Goal: Information Seeking & Learning: Check status

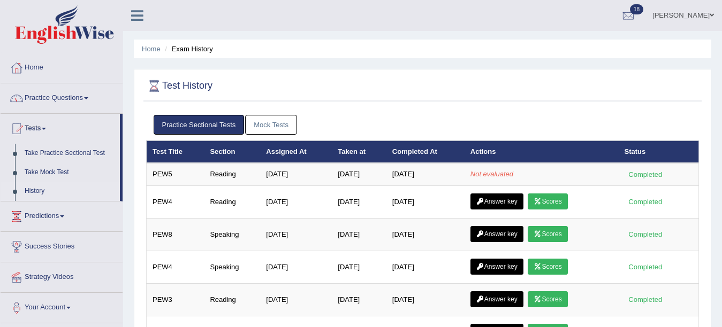
scroll to position [19, 0]
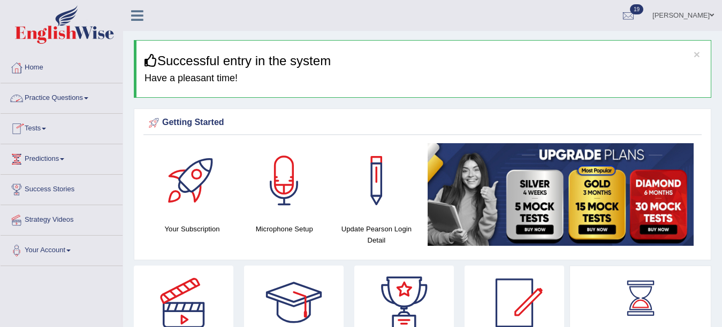
click at [37, 126] on link "Tests" at bounding box center [62, 127] width 122 height 27
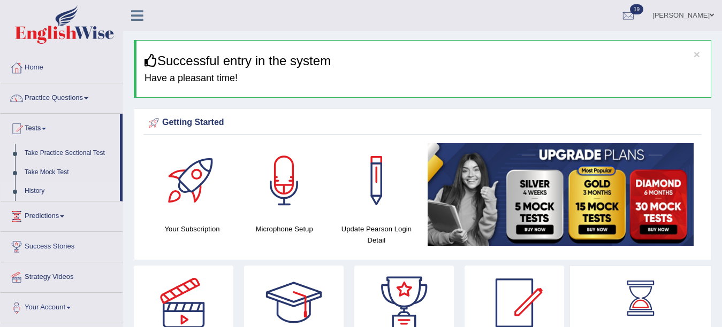
click at [35, 192] on link "History" at bounding box center [70, 191] width 100 height 19
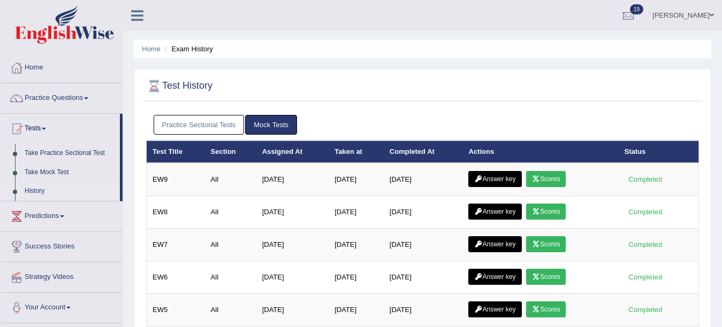
click at [209, 119] on link "Practice Sectional Tests" at bounding box center [199, 125] width 91 height 20
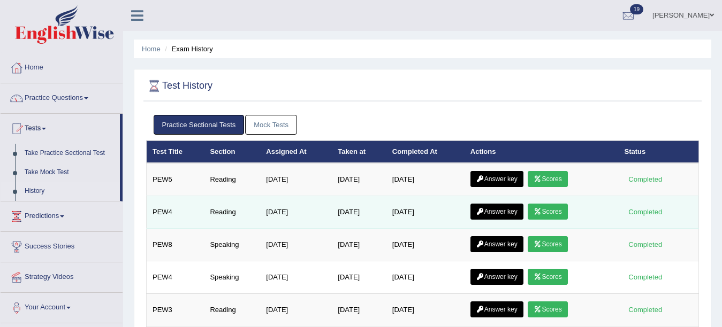
click at [554, 212] on link "Scores" at bounding box center [548, 212] width 40 height 16
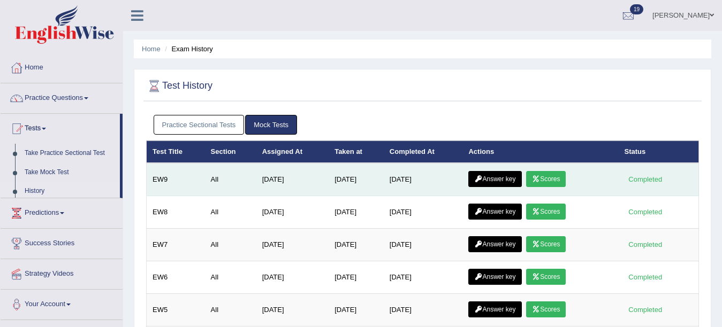
click at [548, 181] on link "Scores" at bounding box center [546, 179] width 40 height 16
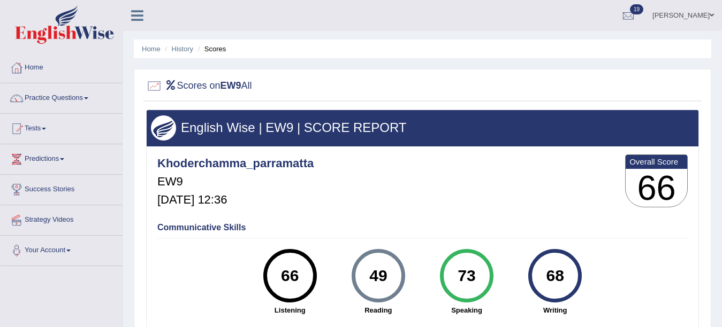
click at [183, 53] on li "History" at bounding box center [177, 49] width 31 height 10
click at [183, 47] on link "History" at bounding box center [182, 49] width 21 height 8
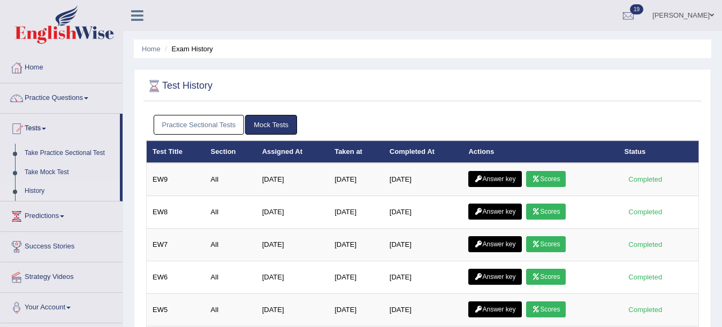
click at [220, 121] on link "Practice Sectional Tests" at bounding box center [199, 125] width 91 height 20
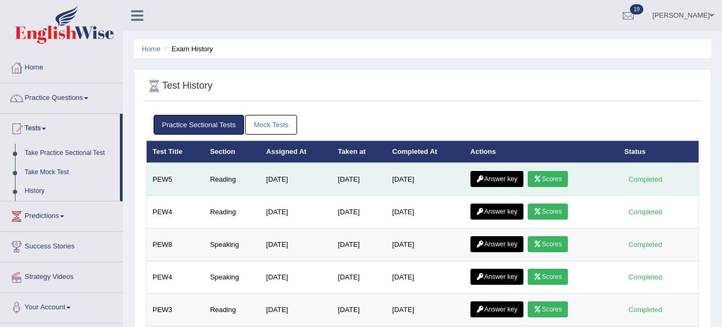
click at [550, 176] on link "Scores" at bounding box center [548, 179] width 40 height 16
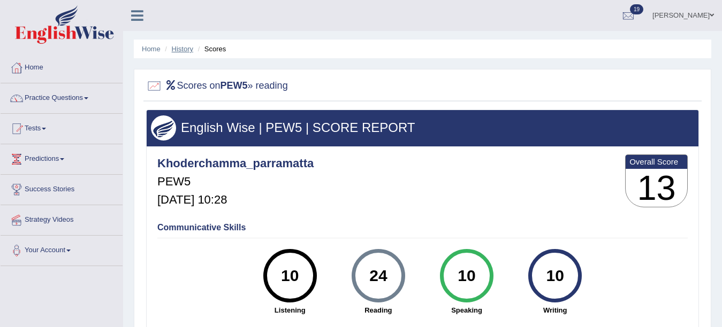
click at [187, 47] on link "History" at bounding box center [182, 49] width 21 height 8
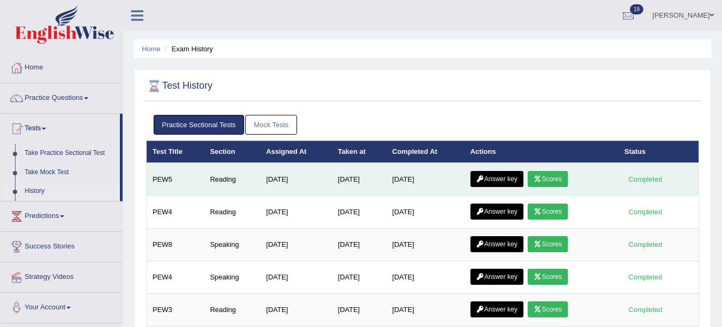
click at [508, 180] on link "Answer key" at bounding box center [496, 179] width 53 height 16
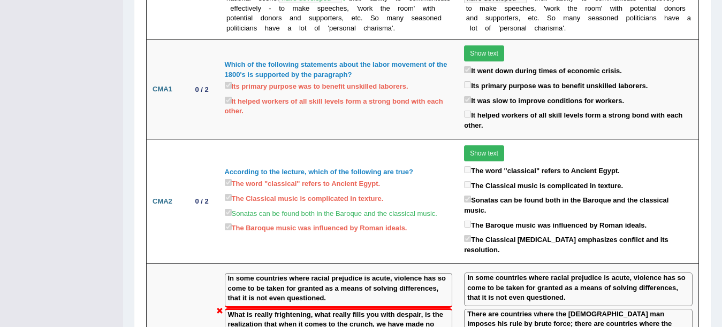
scroll to position [1040, 0]
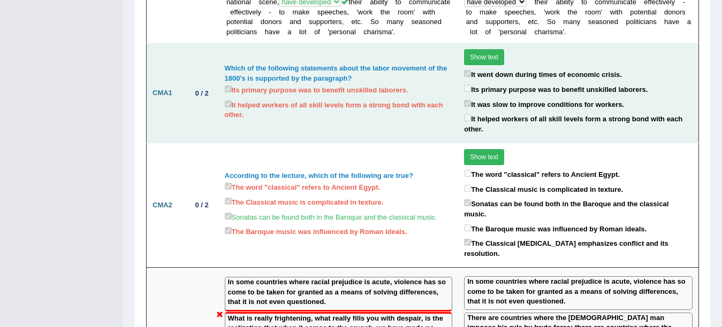
click at [493, 49] on button "Show text" at bounding box center [484, 57] width 40 height 16
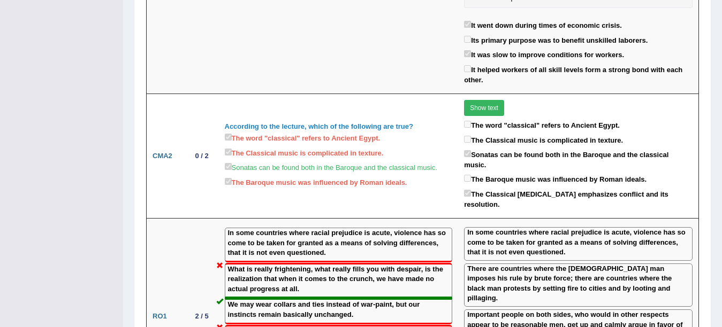
scroll to position [1258, 0]
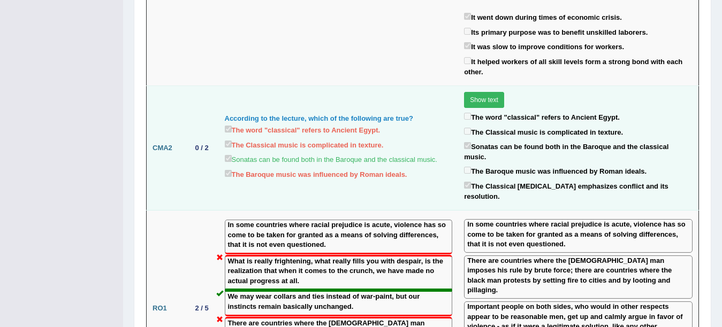
click at [487, 92] on button "Show text" at bounding box center [484, 100] width 40 height 16
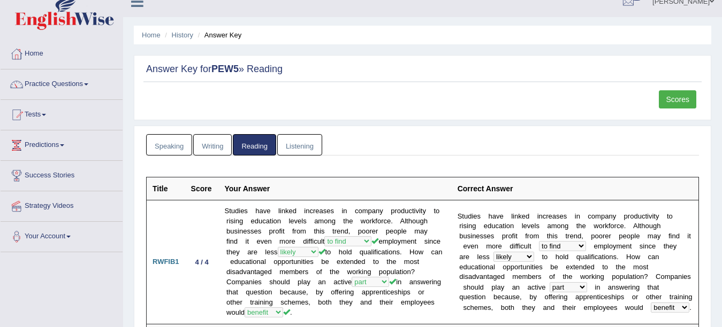
scroll to position [0, 0]
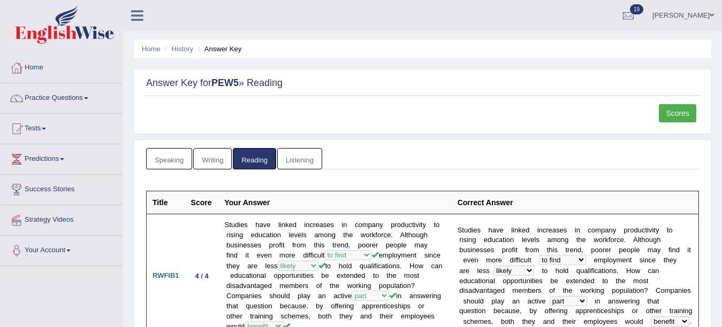
click at [683, 115] on link "Scores" at bounding box center [677, 113] width 37 height 18
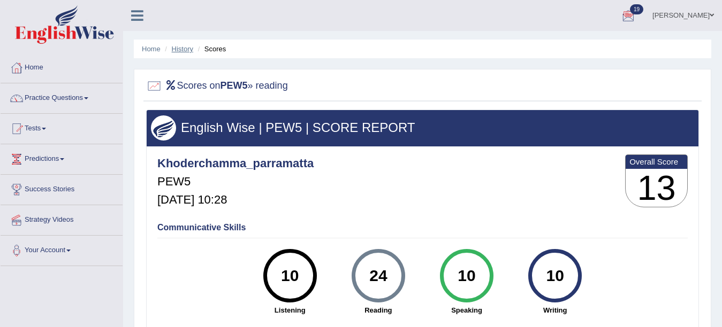
click at [187, 48] on link "History" at bounding box center [182, 49] width 21 height 8
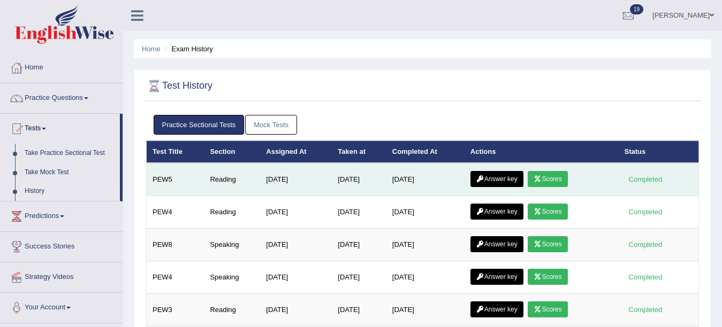
click at [503, 180] on link "Answer key" at bounding box center [496, 179] width 53 height 16
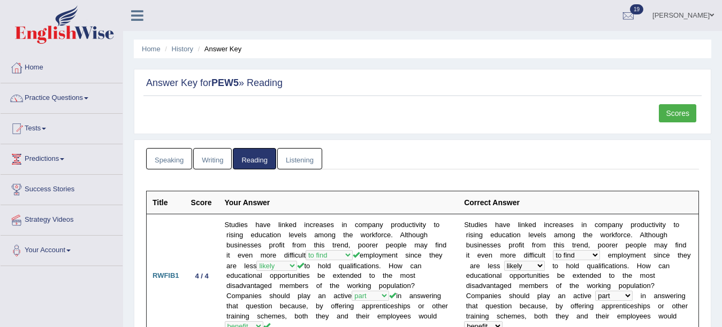
click at [244, 159] on link "Reading" at bounding box center [254, 159] width 43 height 22
click at [185, 50] on link "History" at bounding box center [182, 49] width 21 height 8
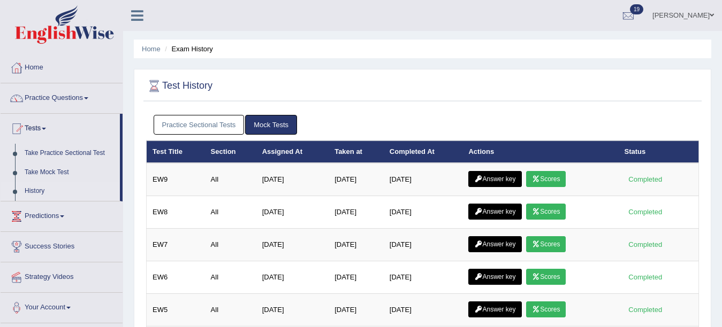
click at [213, 123] on link "Practice Sectional Tests" at bounding box center [199, 125] width 91 height 20
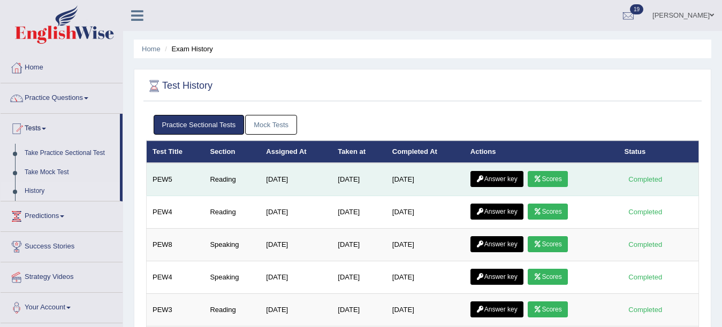
click at [551, 181] on link "Scores" at bounding box center [548, 179] width 40 height 16
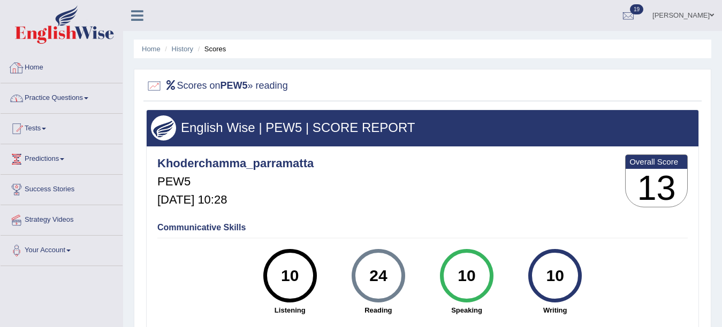
click at [40, 72] on link "Home" at bounding box center [62, 66] width 122 height 27
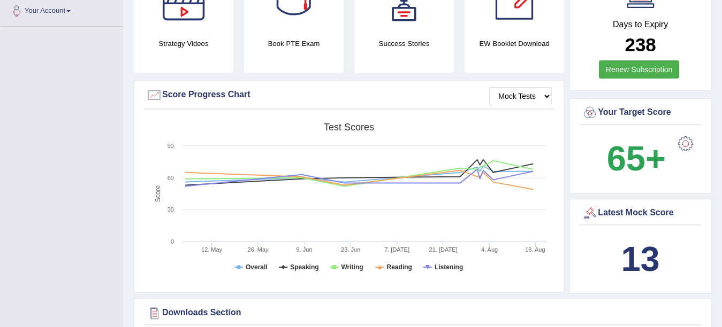
scroll to position [281, 0]
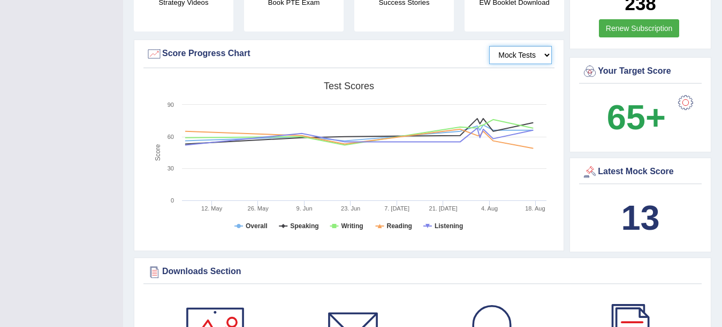
click at [542, 52] on select "Mock Tests" at bounding box center [520, 55] width 63 height 18
click at [539, 59] on select "Mock Tests" at bounding box center [520, 55] width 63 height 18
click at [544, 56] on select "Mock Tests" at bounding box center [520, 55] width 63 height 18
click at [489, 46] on select "Mock Tests" at bounding box center [520, 55] width 63 height 18
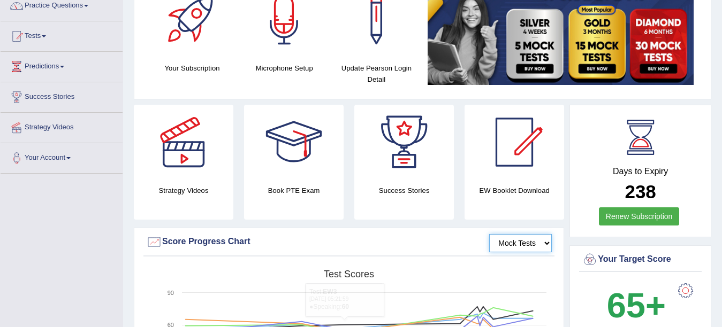
scroll to position [0, 0]
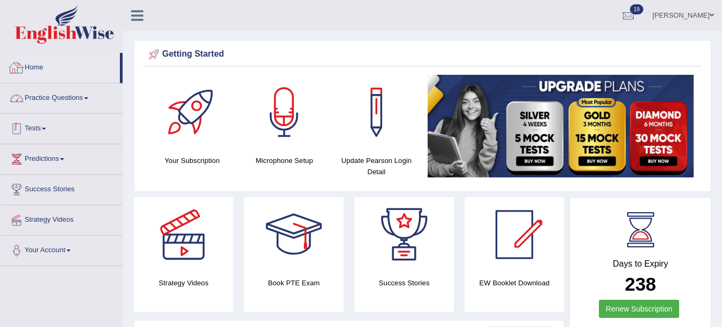
click at [33, 129] on link "Tests" at bounding box center [62, 127] width 122 height 27
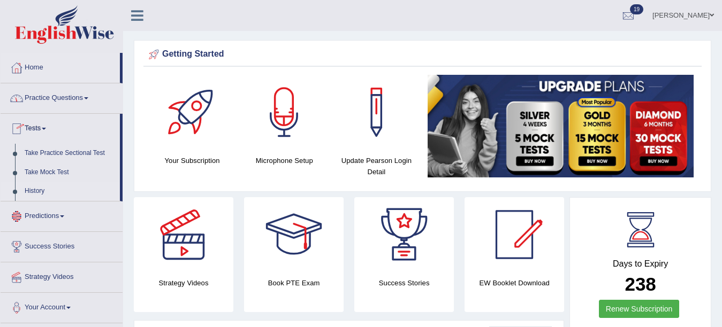
click at [36, 195] on link "History" at bounding box center [70, 191] width 100 height 19
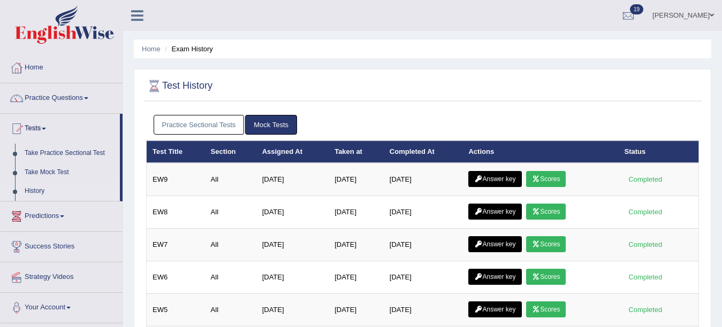
click at [205, 121] on link "Practice Sectional Tests" at bounding box center [199, 125] width 91 height 20
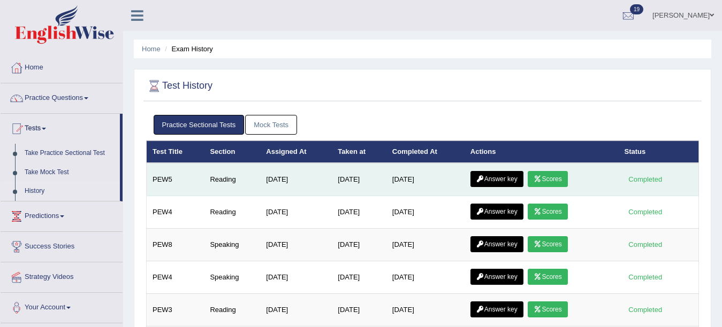
click at [494, 181] on link "Answer key" at bounding box center [496, 179] width 53 height 16
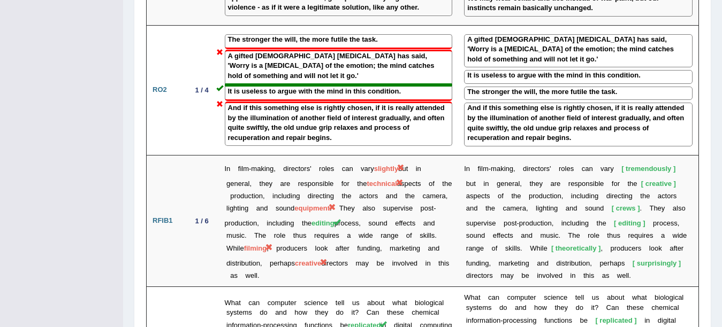
scroll to position [1475, 0]
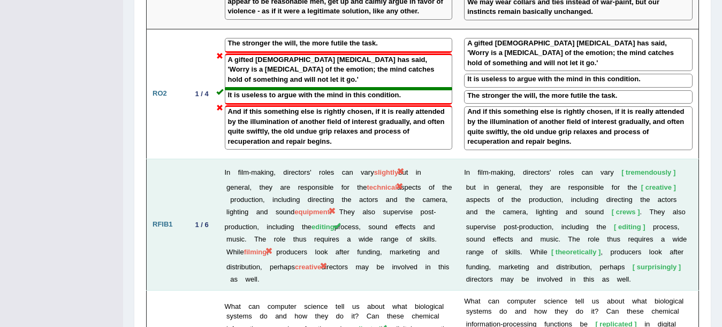
click at [213, 159] on td "1 / 6" at bounding box center [202, 225] width 34 height 132
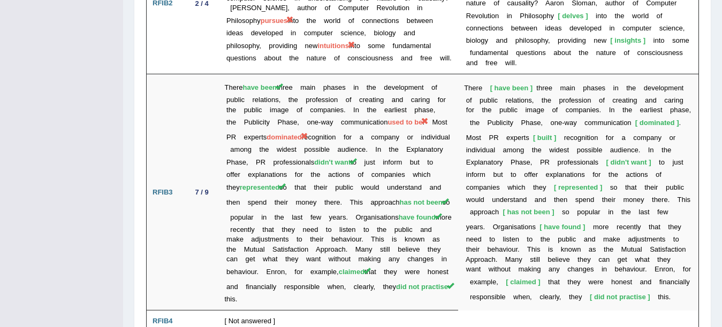
scroll to position [1838, 0]
